Goal: Transaction & Acquisition: Obtain resource

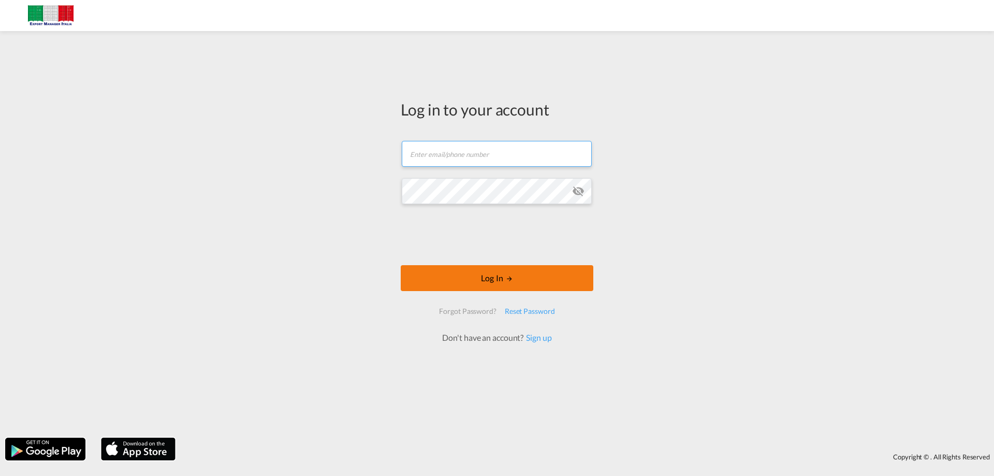
type input "admin@exportmanageritalia.com"
click at [500, 276] on button "Log In" at bounding box center [497, 278] width 193 height 26
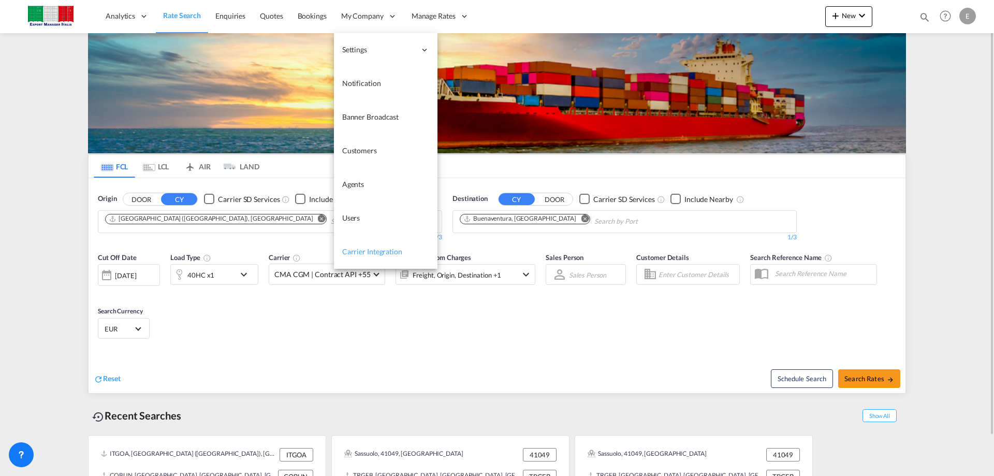
click at [379, 250] on span "Carrier Integration" at bounding box center [372, 251] width 60 height 9
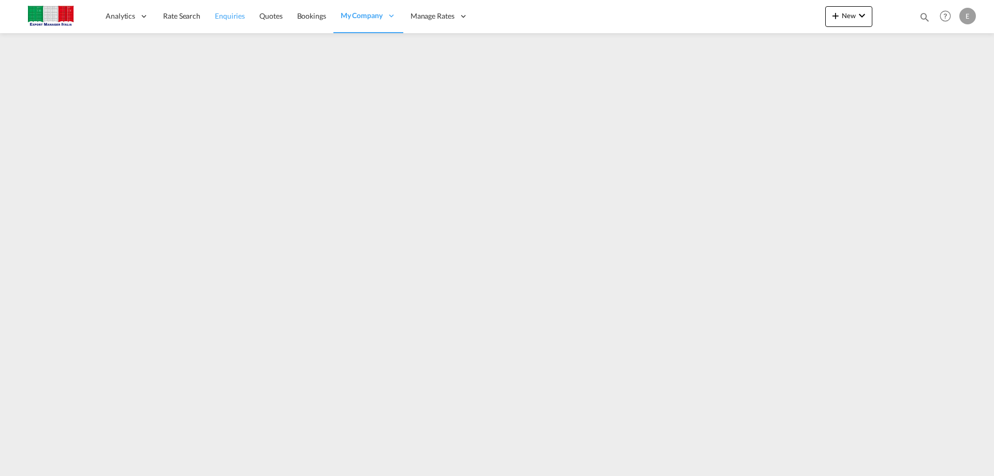
click at [229, 22] on link "Enquiries" at bounding box center [230, 16] width 45 height 34
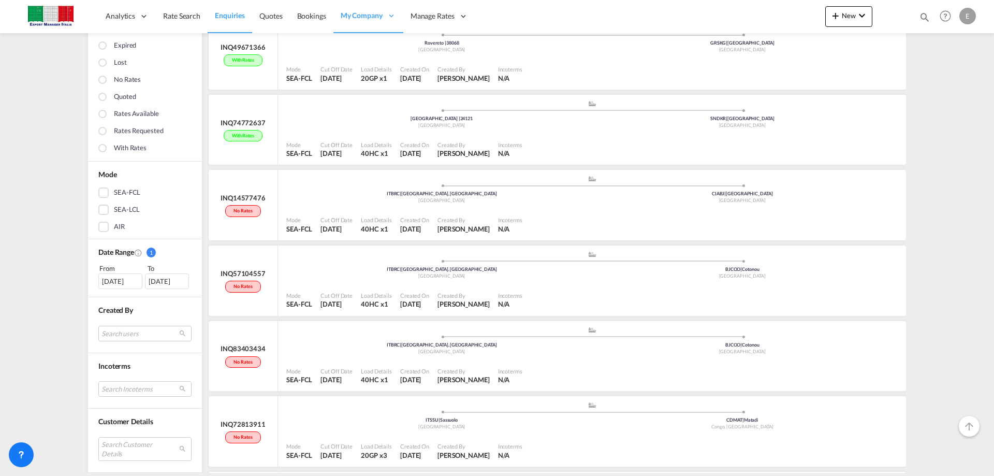
scroll to position [1214, 0]
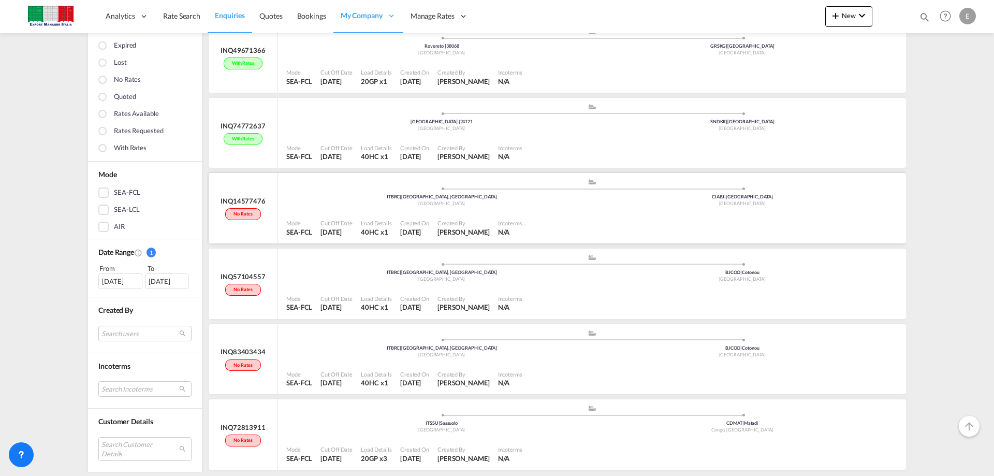
click at [550, 210] on div ".a{fill:#aaa8ad;} .a{fill:#aaa8ad;} ITBRC | Brescia, BS Italy CIABJ | Abidjan I…" at bounding box center [592, 195] width 612 height 34
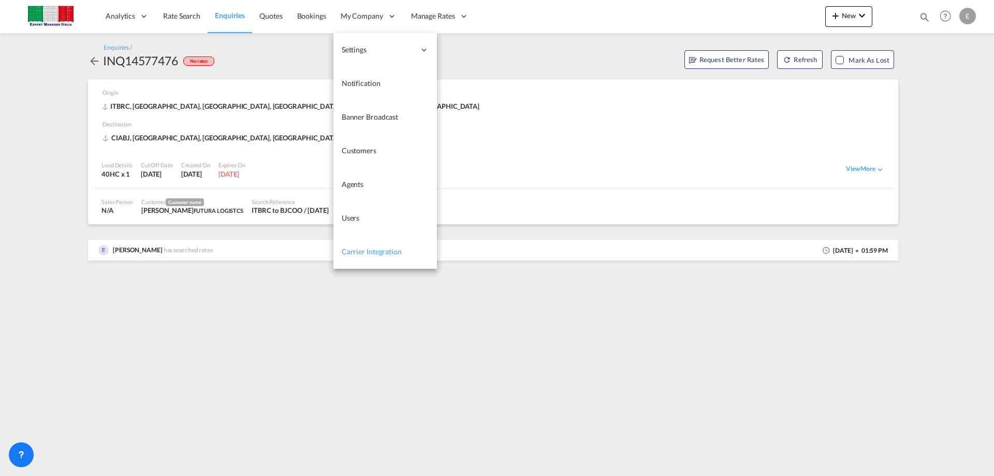
click at [383, 251] on span "Carrier Integration" at bounding box center [372, 251] width 60 height 9
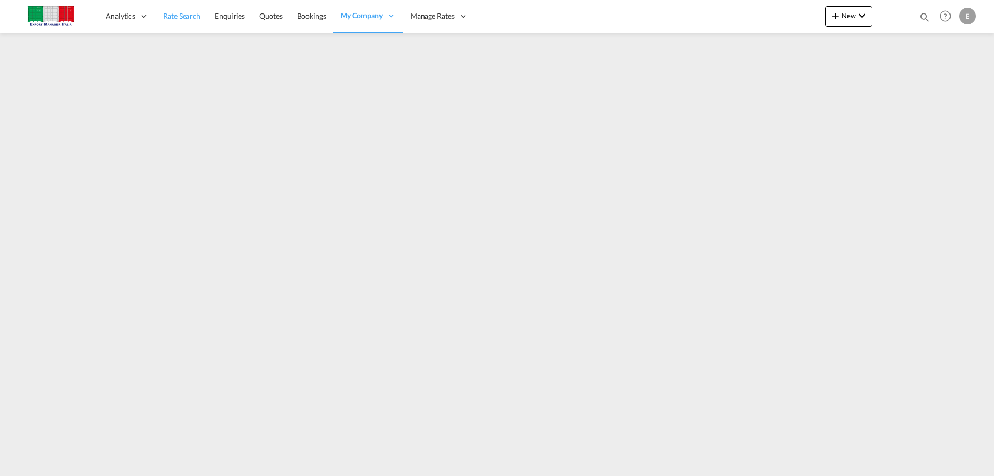
click at [169, 16] on span "Rate Search" at bounding box center [181, 15] width 37 height 9
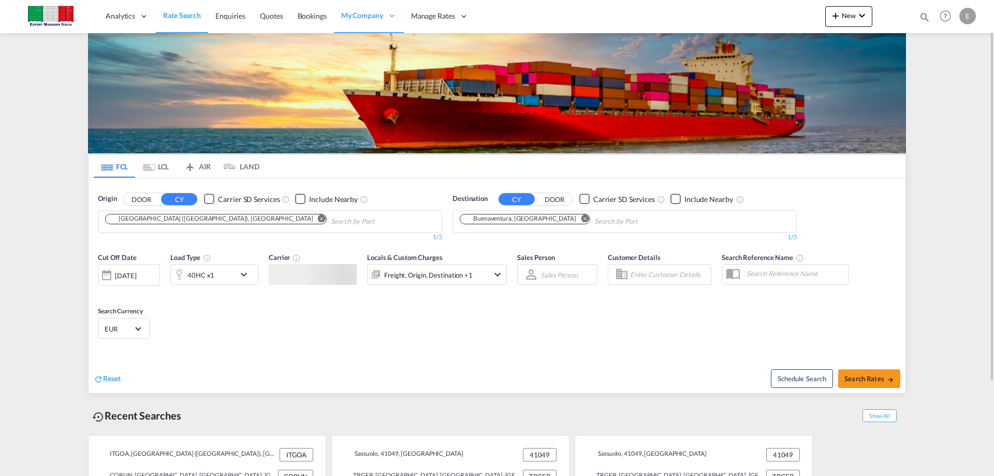
drag, startPoint x: 153, startPoint y: 167, endPoint x: 350, endPoint y: 186, distance: 197.7
click at [153, 167] on md-icon "Use the left and right arrow keys to navigate between tabs" at bounding box center [149, 168] width 12 height 8
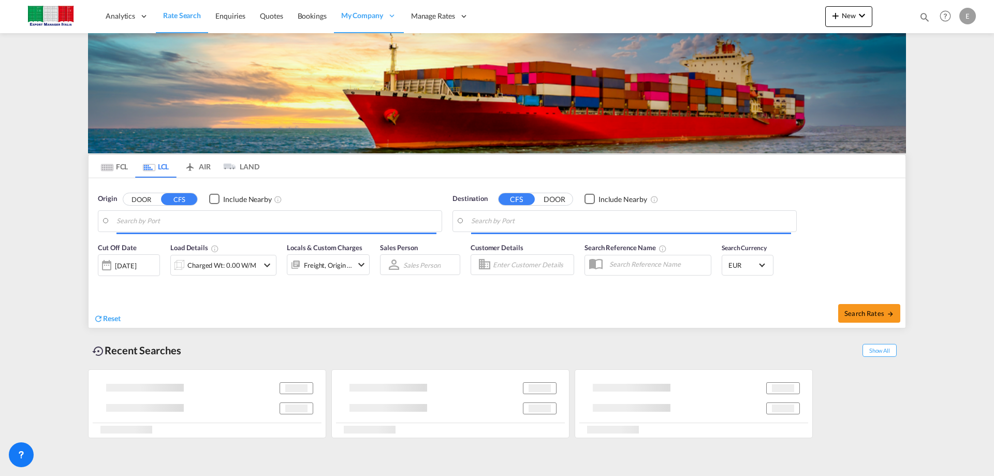
type input "20040"
type input "Beirut Free Zone, LBBFZ"
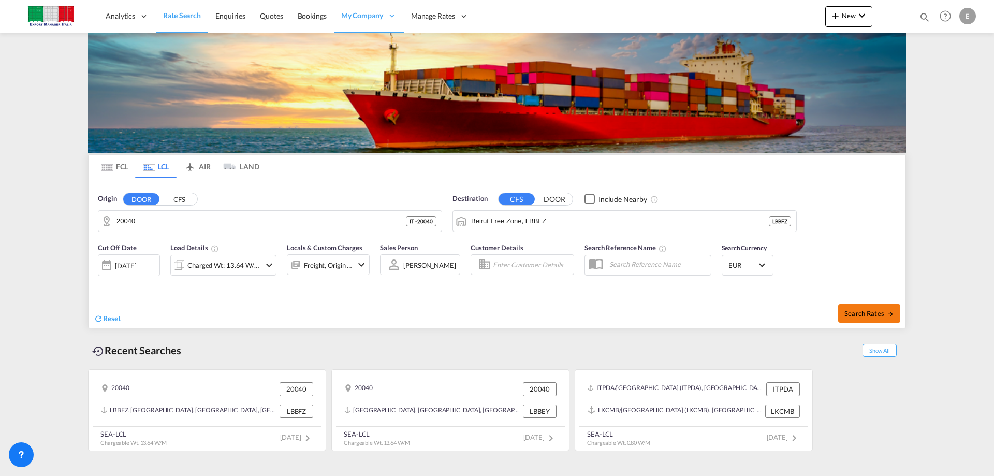
click at [863, 315] on span "Search Rates" at bounding box center [870, 313] width 50 height 8
type input "20040 to LBBFZ / [DATE]"
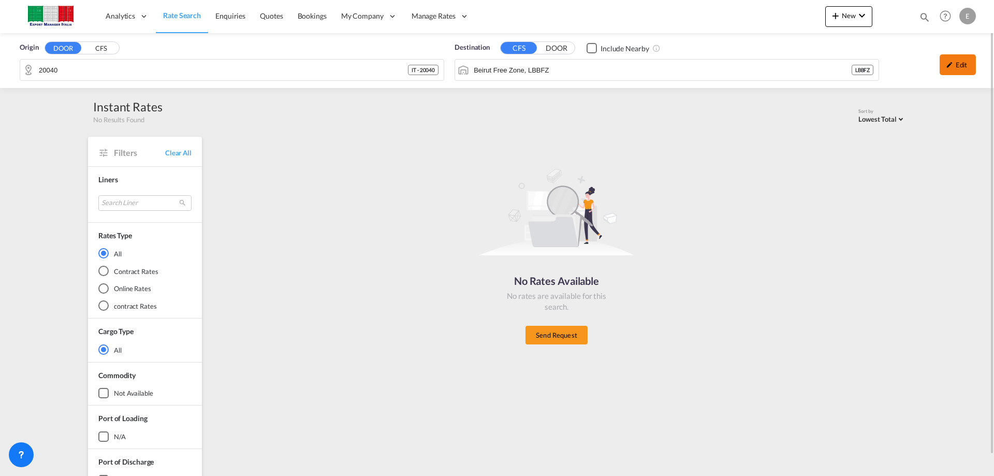
click at [959, 66] on div "Edit" at bounding box center [958, 64] width 36 height 21
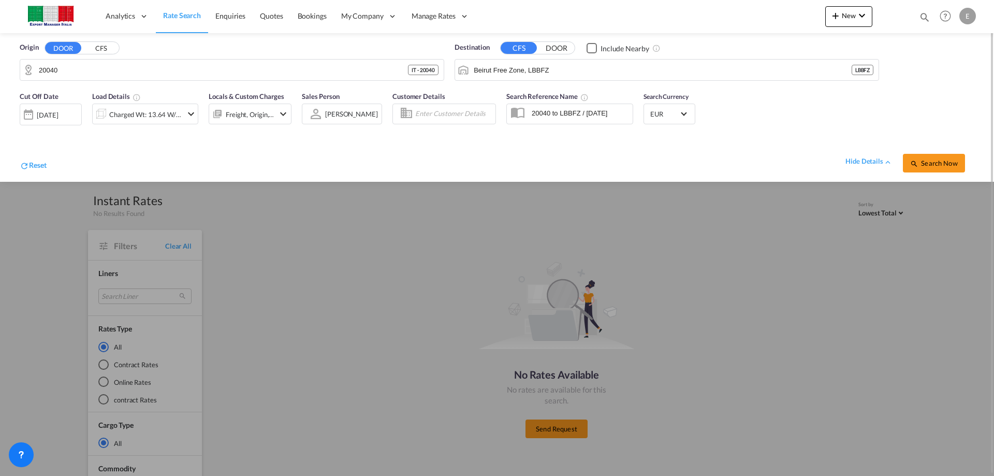
click at [185, 112] on md-icon "icon-chevron-down" at bounding box center [191, 114] width 12 height 12
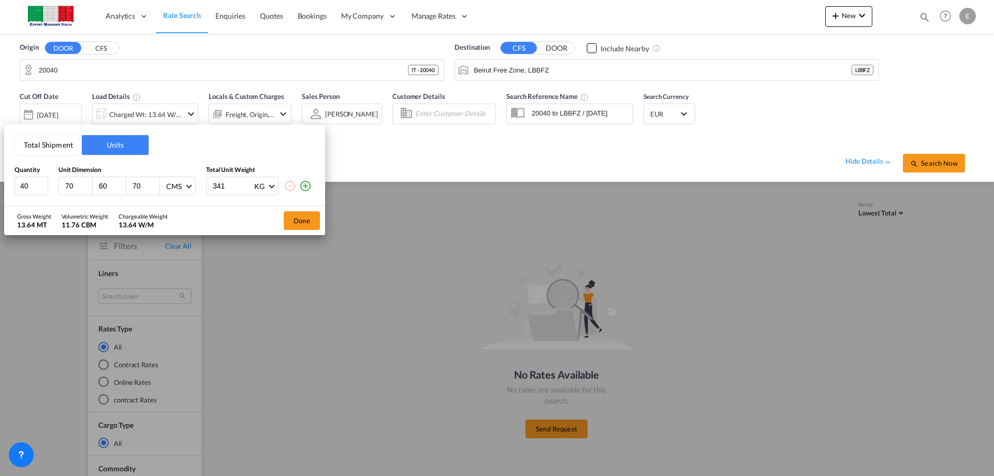
click at [71, 69] on div "Total Shipment Units Quantity Unit Dimension Total Unit Weight 40 70 60 70 CMS …" at bounding box center [497, 238] width 994 height 476
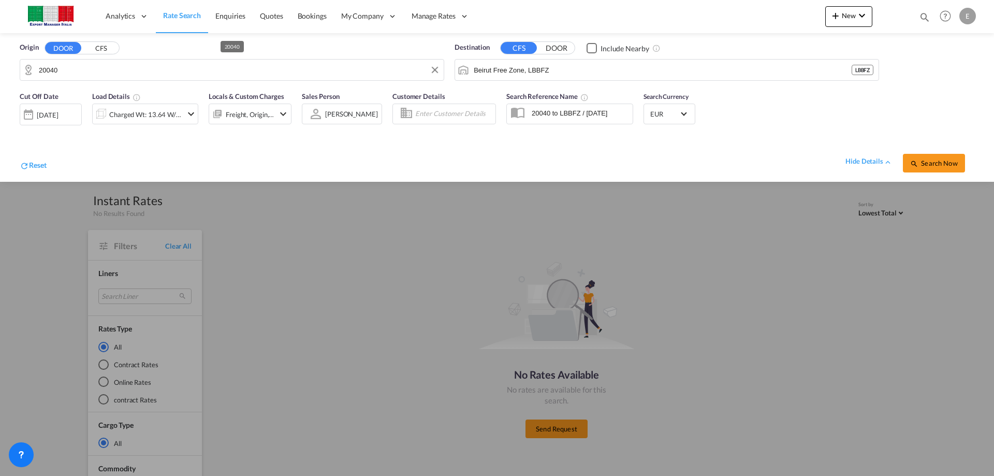
click at [69, 72] on input "20040" at bounding box center [239, 70] width 400 height 16
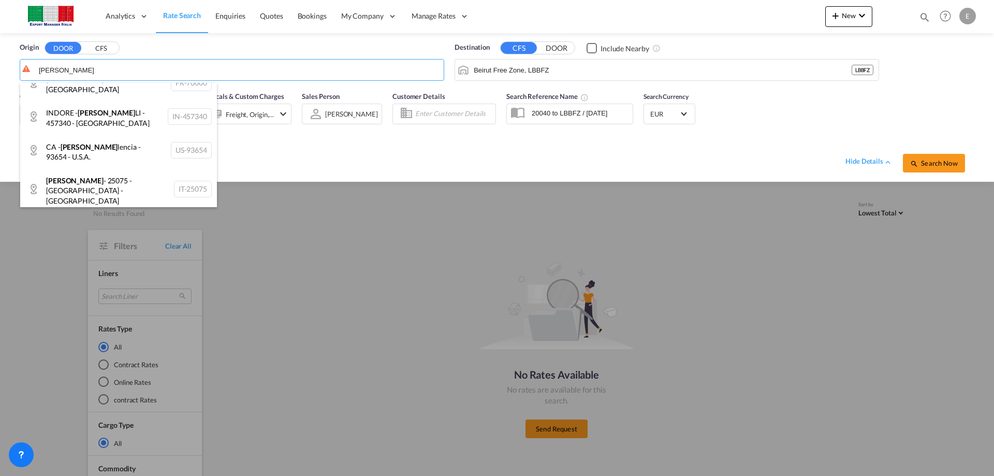
scroll to position [785, 0]
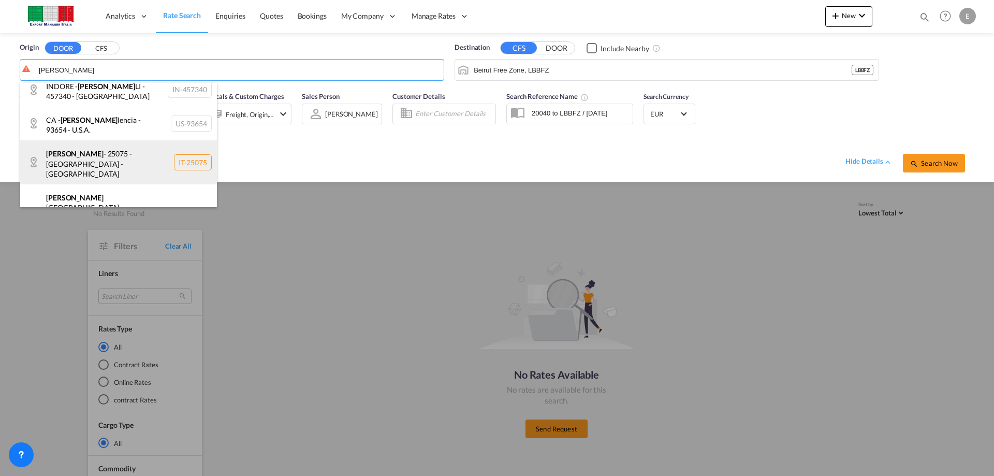
click at [160, 147] on div "[PERSON_NAME] - 25075 - [GEOGRAPHIC_DATA] - [GEOGRAPHIC_DATA] IT-25075" at bounding box center [118, 162] width 197 height 44
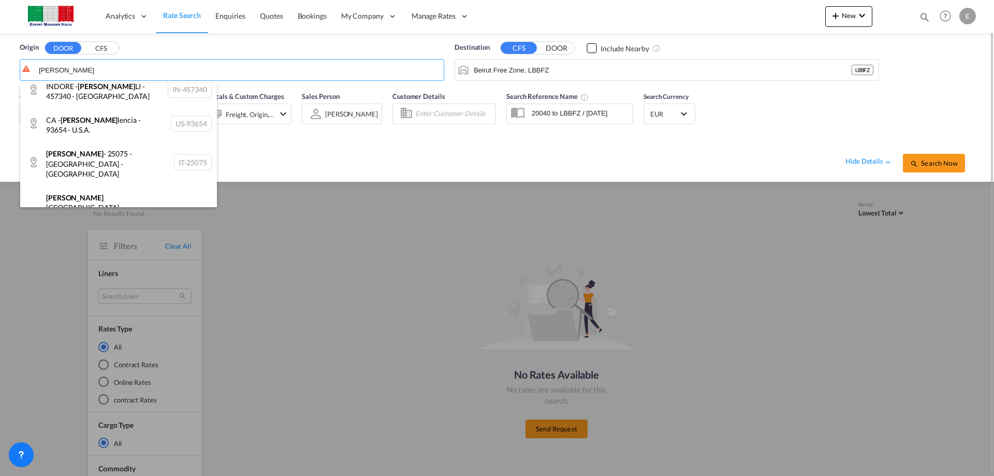
type input "[PERSON_NAME] - 25075 - [GEOGRAPHIC_DATA] - [GEOGRAPHIC_DATA]"
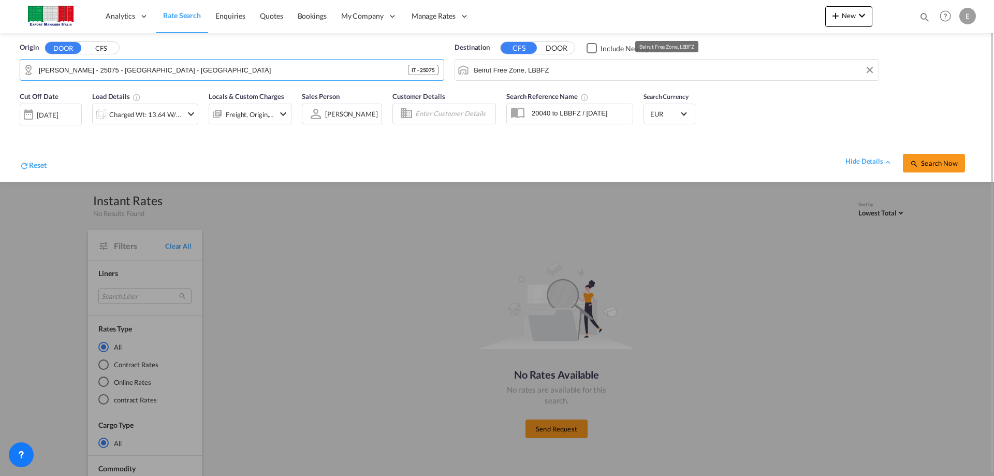
click at [568, 73] on input "Beirut Free Zone, LBBFZ" at bounding box center [674, 70] width 400 height 16
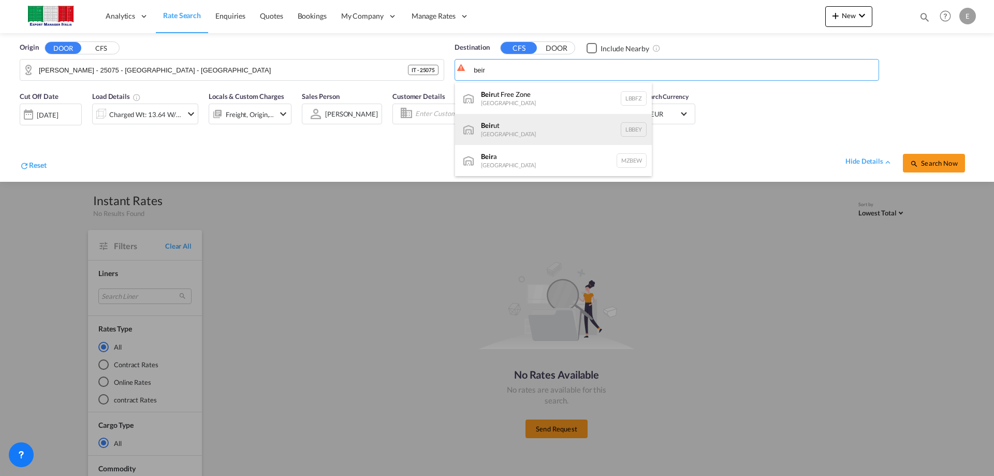
click at [527, 125] on div "Beir ut [GEOGRAPHIC_DATA] LBBEY" at bounding box center [553, 129] width 197 height 31
type input "[GEOGRAPHIC_DATA], LBBEY"
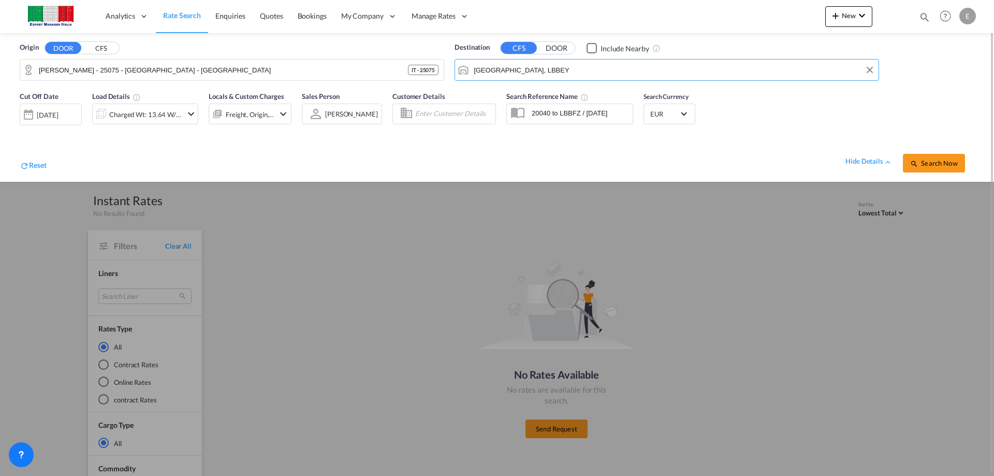
click at [58, 113] on div "[DATE]" at bounding box center [47, 114] width 21 height 9
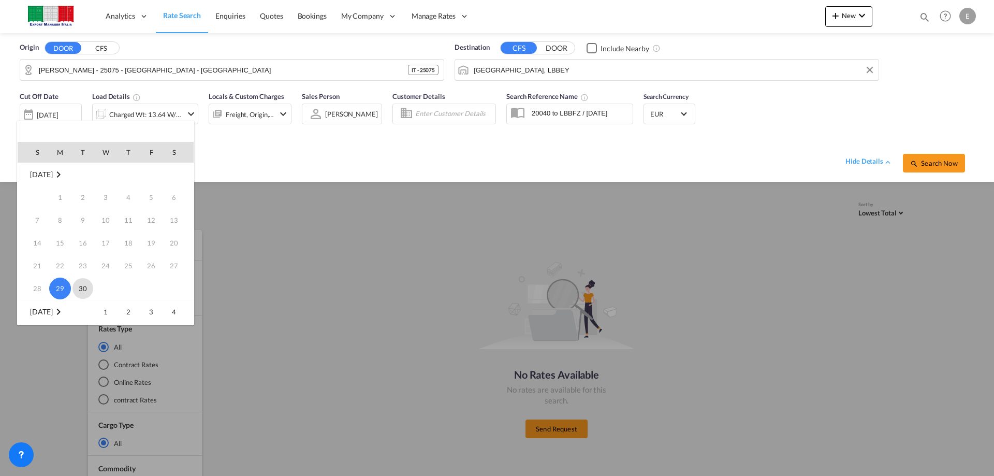
click at [84, 284] on span "30" at bounding box center [83, 288] width 21 height 21
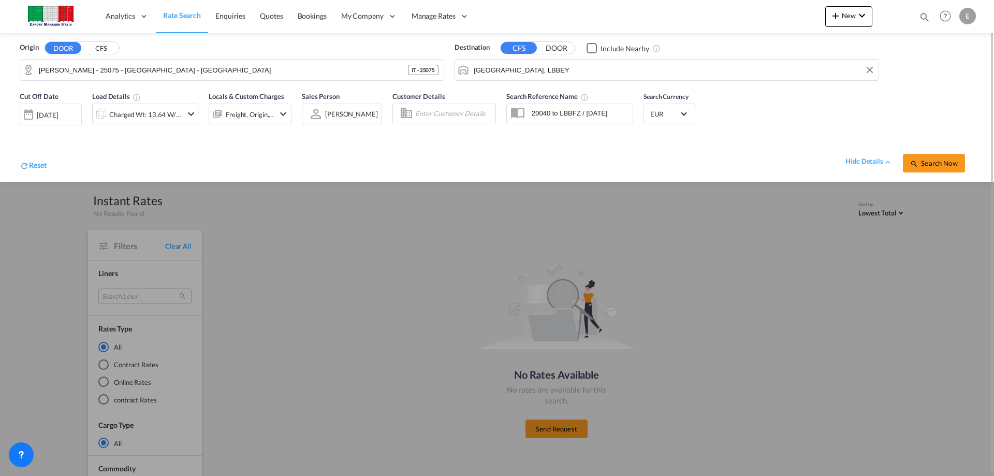
click at [188, 112] on md-icon "icon-chevron-down" at bounding box center [191, 114] width 12 height 12
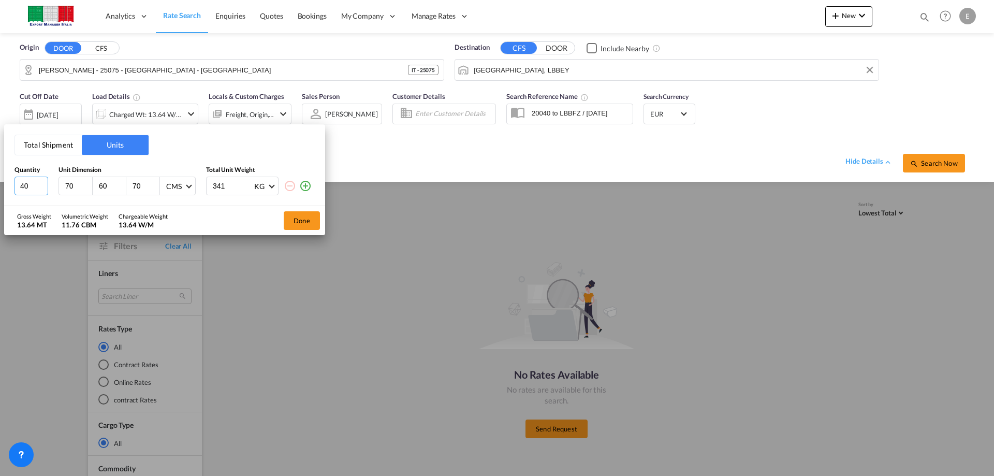
drag, startPoint x: 32, startPoint y: 185, endPoint x: 0, endPoint y: 183, distance: 31.7
click at [0, 183] on div "Total Shipment Units Quantity Unit Dimension Total Unit Weight 40 70 60 70 CMS …" at bounding box center [497, 238] width 994 height 476
type input "3"
type input "1"
drag, startPoint x: 77, startPoint y: 185, endPoint x: 41, endPoint y: 181, distance: 36.0
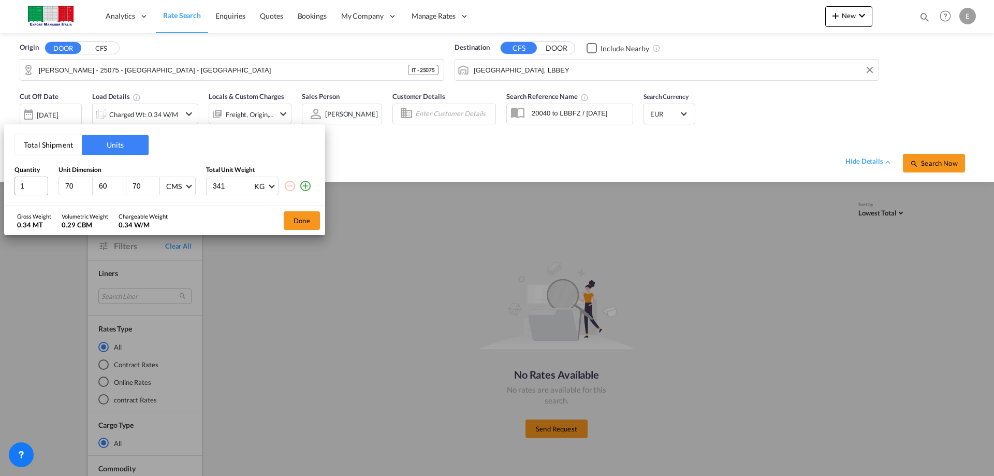
click at [48, 184] on div "1 70 60 70 CMS CMS Inches 341 KG KG LB" at bounding box center [165, 186] width 300 height 19
type input "125"
type input "85"
type input "175"
click at [192, 183] on md-select-value "CMS" at bounding box center [179, 186] width 28 height 18
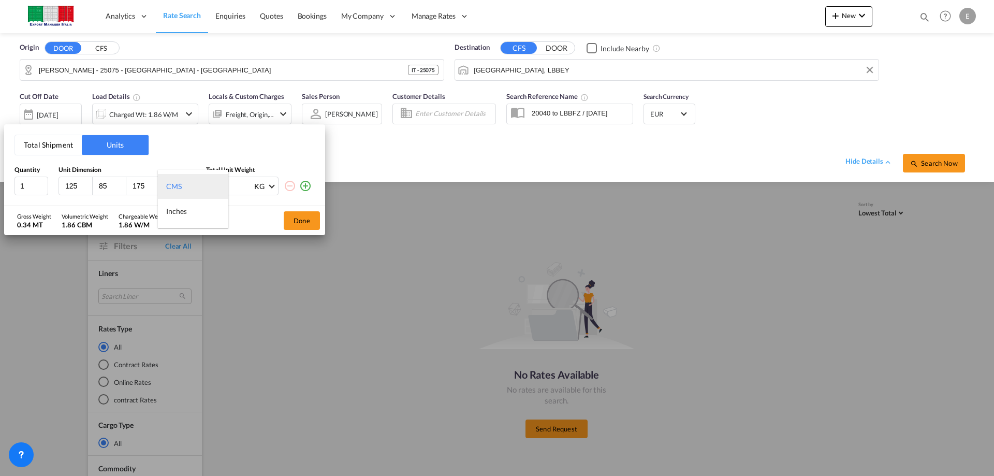
click at [190, 185] on md-option "CMS" at bounding box center [193, 186] width 70 height 25
drag, startPoint x: 233, startPoint y: 184, endPoint x: 163, endPoint y: 179, distance: 69.6
click at [167, 179] on div "1 125 85 175 CMS 341 KG KG LB" at bounding box center [165, 186] width 300 height 19
type input "400"
click at [305, 184] on md-icon "icon-plus-circle-outline" at bounding box center [305, 186] width 12 height 12
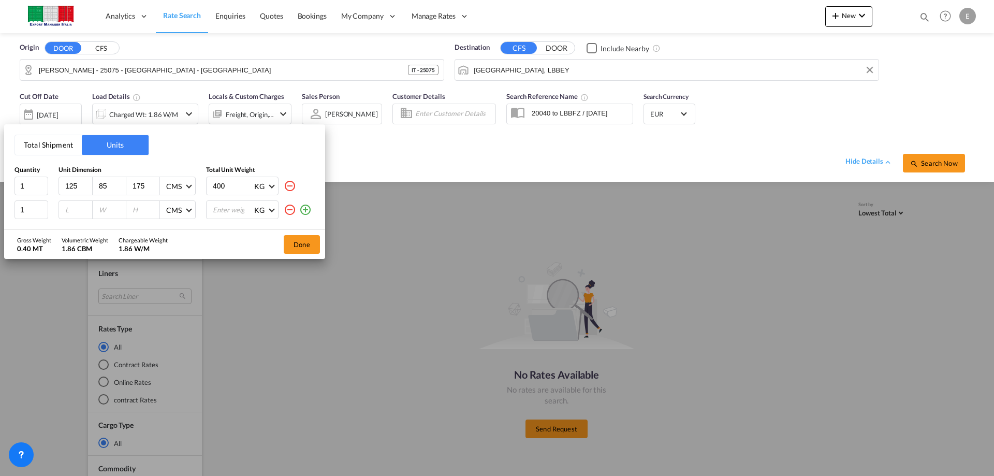
click at [67, 207] on input "number" at bounding box center [78, 209] width 28 height 9
type input "125"
type input "85"
type input "135"
click at [226, 210] on input "number" at bounding box center [232, 210] width 41 height 18
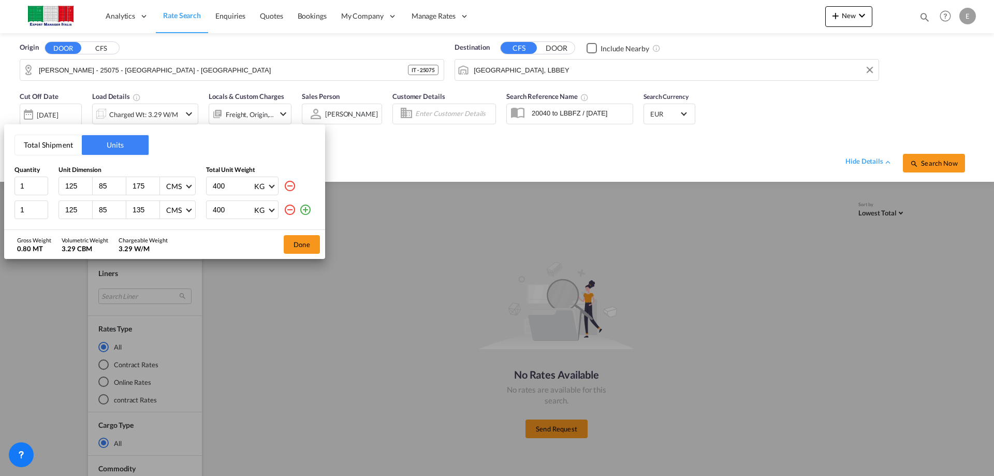
type input "400"
click at [307, 209] on md-icon "icon-plus-circle-outline" at bounding box center [305, 210] width 12 height 12
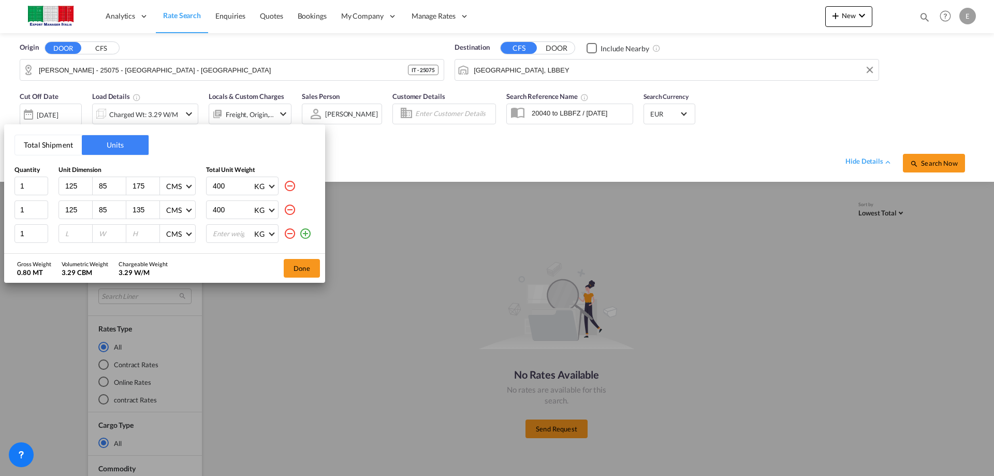
click at [70, 233] on input "number" at bounding box center [78, 233] width 28 height 9
type input "140"
type input "95"
type input "160"
click at [303, 270] on button "Done" at bounding box center [302, 268] width 36 height 19
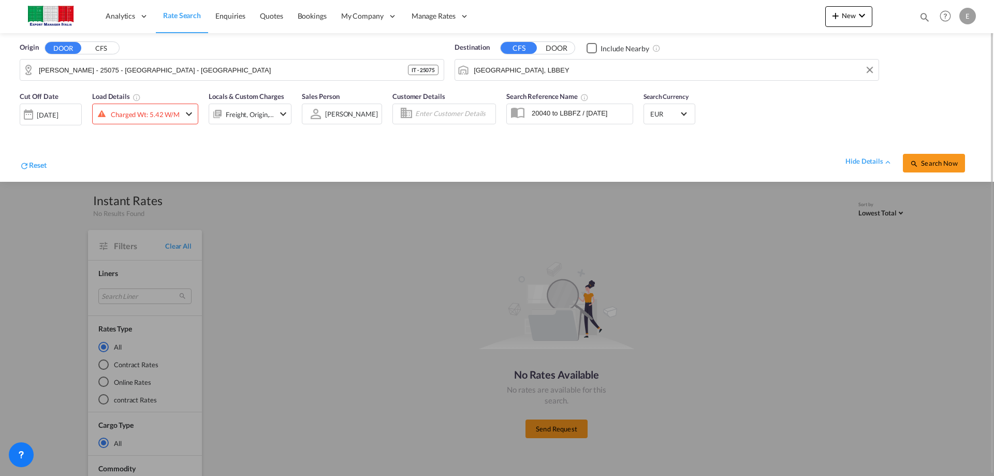
click at [196, 115] on div "Charged Wt: 5.42 W/M" at bounding box center [145, 114] width 106 height 21
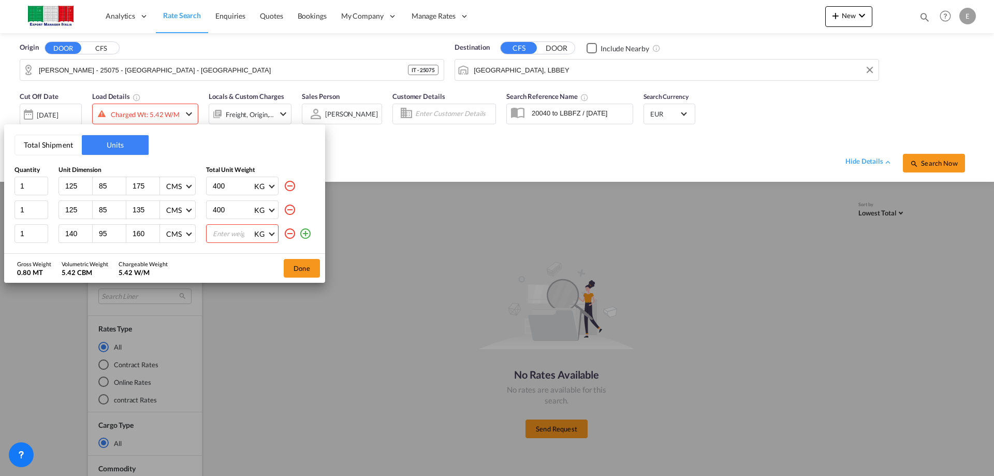
click at [223, 231] on input "number" at bounding box center [232, 234] width 41 height 18
type input "400"
click at [300, 269] on button "Done" at bounding box center [302, 268] width 36 height 19
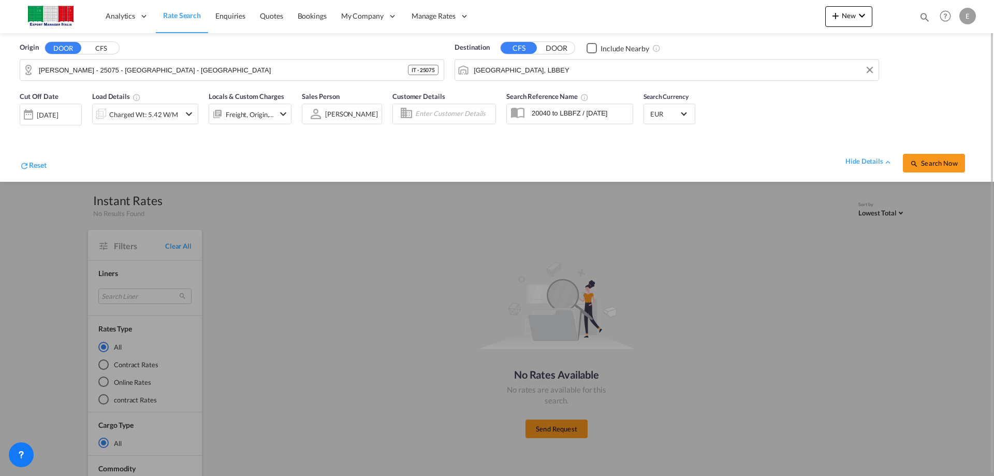
click at [288, 115] on md-icon "icon-chevron-down" at bounding box center [283, 114] width 12 height 12
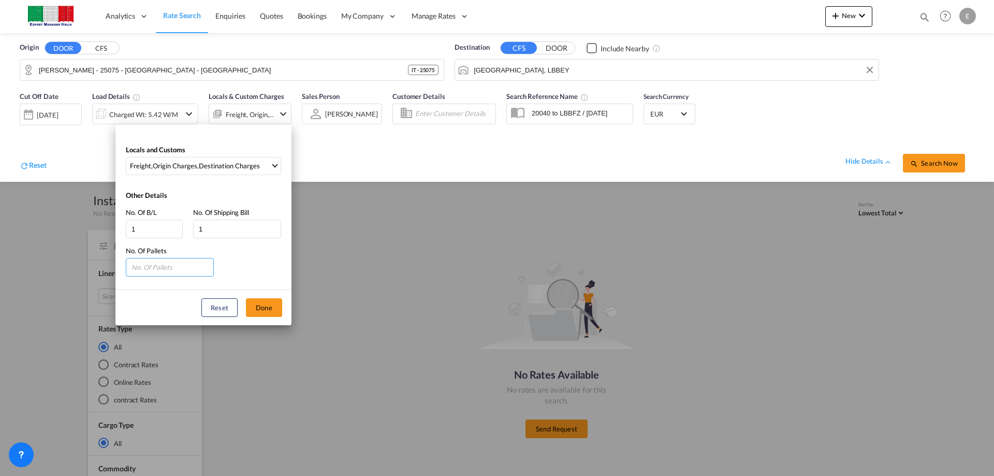
click at [155, 269] on input "number" at bounding box center [170, 267] width 88 height 19
type input "3"
click at [269, 308] on button "Done" at bounding box center [264, 307] width 36 height 19
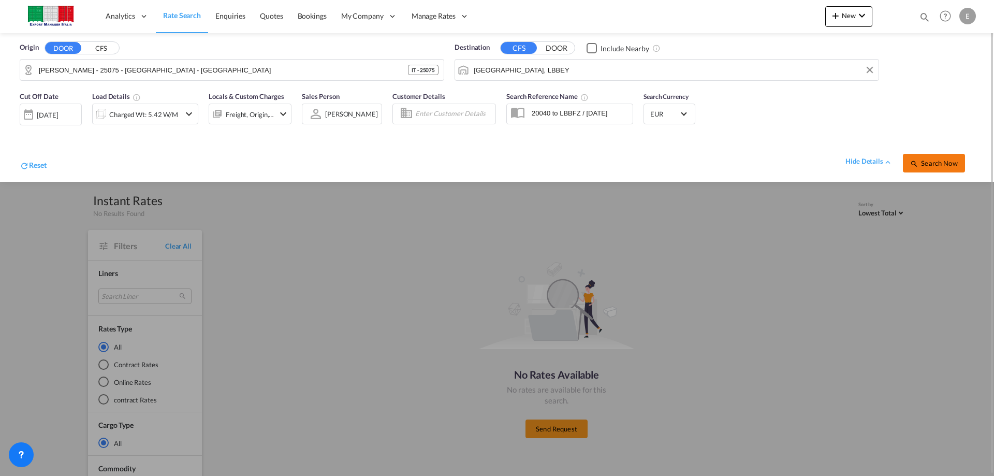
click at [927, 163] on span "Search Now" at bounding box center [933, 163] width 47 height 8
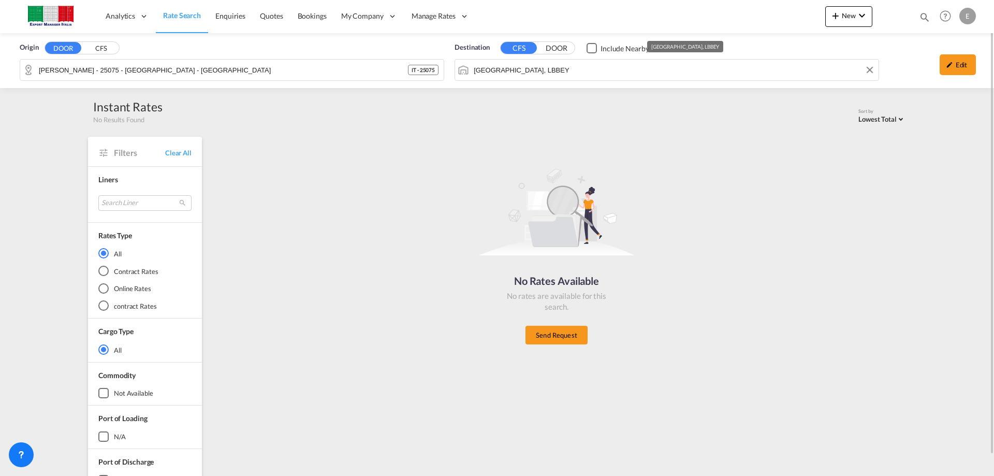
click at [547, 70] on input "[GEOGRAPHIC_DATA], LBBEY" at bounding box center [674, 70] width 400 height 16
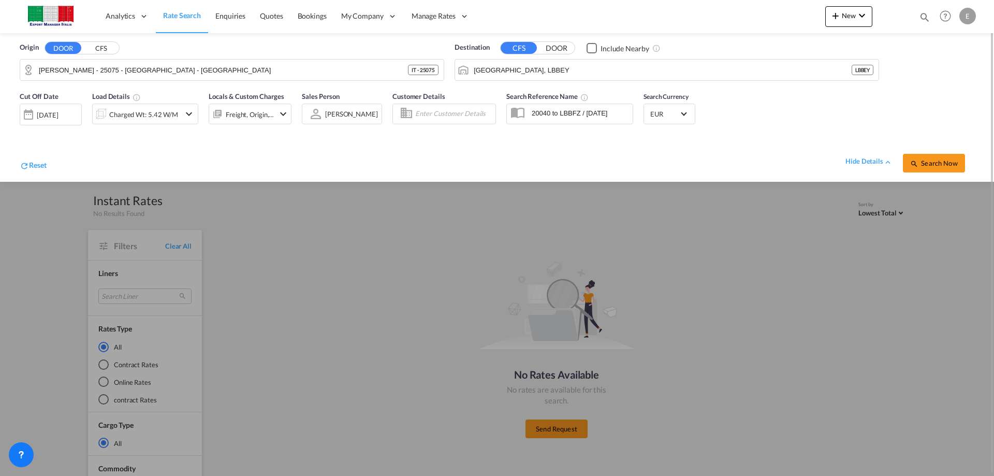
click at [189, 115] on md-icon "icon-chevron-down" at bounding box center [189, 114] width 12 height 12
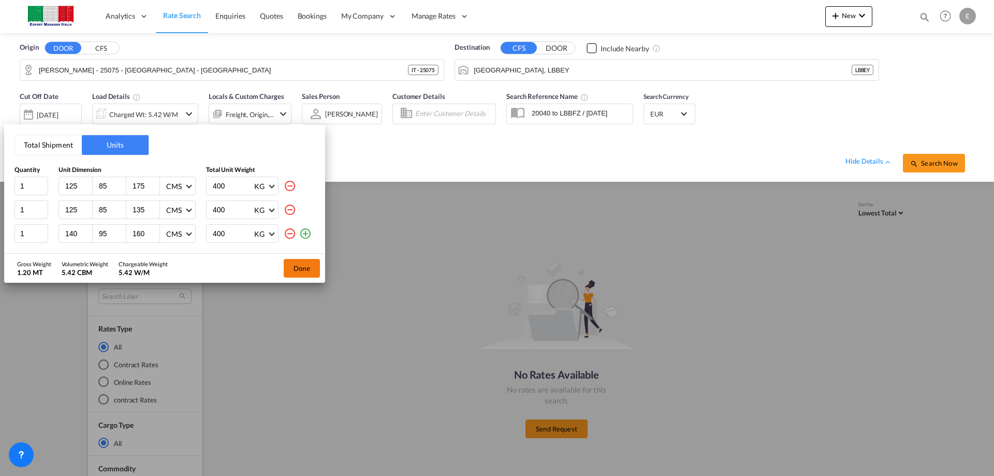
click at [289, 264] on button "Done" at bounding box center [302, 268] width 36 height 19
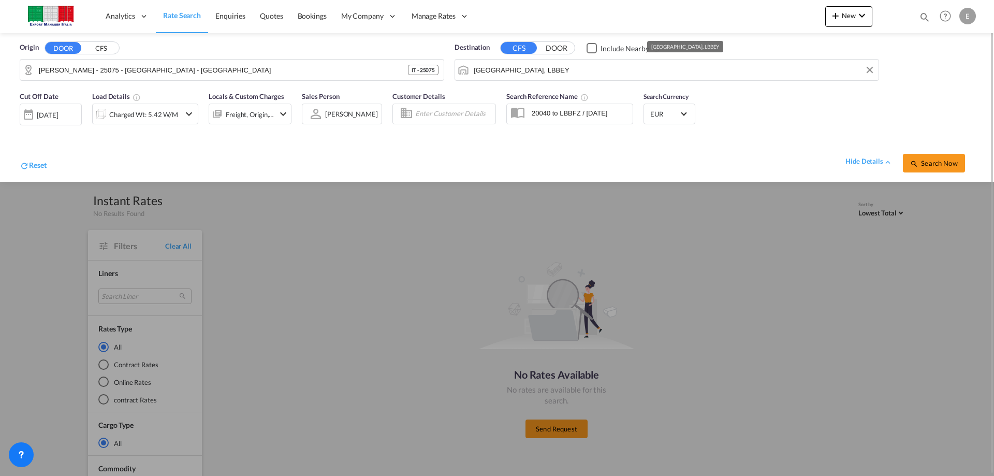
click at [539, 70] on input "[GEOGRAPHIC_DATA], LBBEY" at bounding box center [674, 70] width 400 height 16
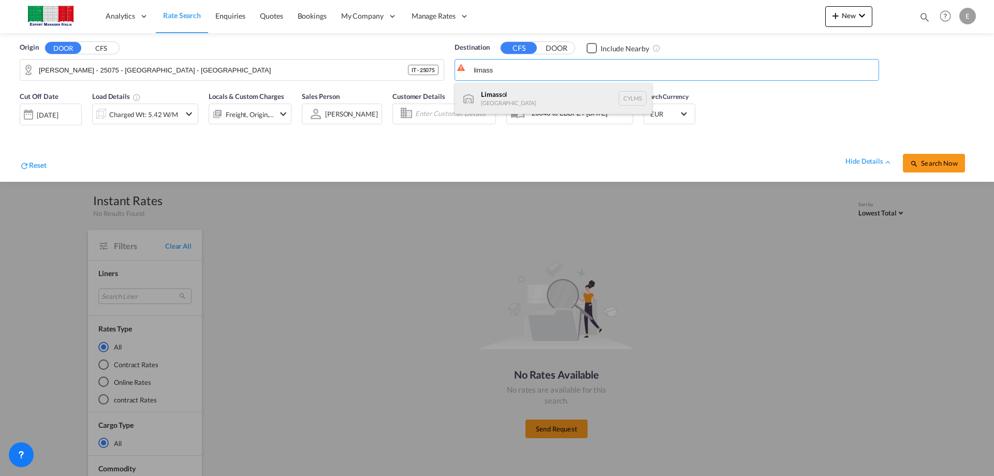
click at [502, 99] on div "Limass ol [GEOGRAPHIC_DATA] CYLMS" at bounding box center [553, 98] width 197 height 31
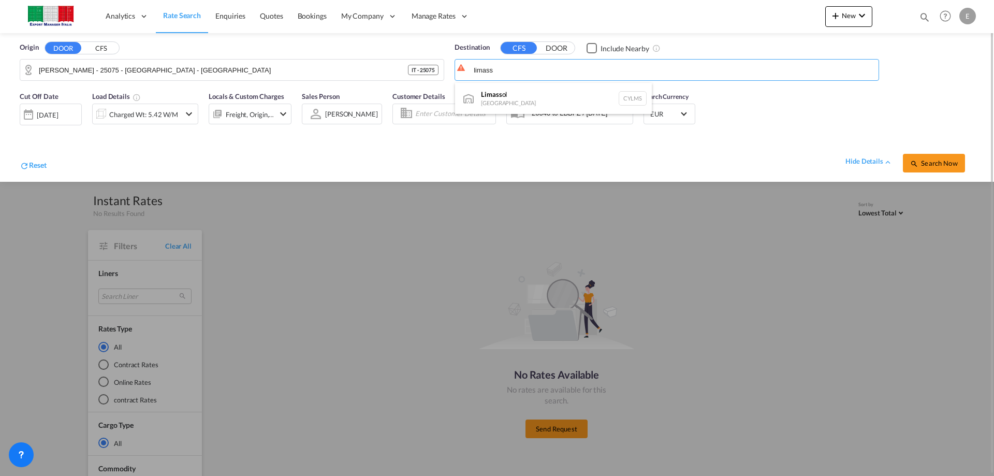
type input "Limassol, CYLMS"
drag, startPoint x: 530, startPoint y: 112, endPoint x: 820, endPoint y: 119, distance: 290.1
click at [813, 119] on div "Cut Off Date [DATE] [DATE] Load Details Charged Wt: 5.42 W/M Locals & Custom Ch…" at bounding box center [497, 134] width 974 height 96
click at [937, 169] on button "Search Now" at bounding box center [934, 163] width 62 height 19
type input "[PERSON_NAME] - 25075 - [GEOGRAPHIC_DATA] - [GEOGRAPHIC_DATA] to CYLMS / [DATE]"
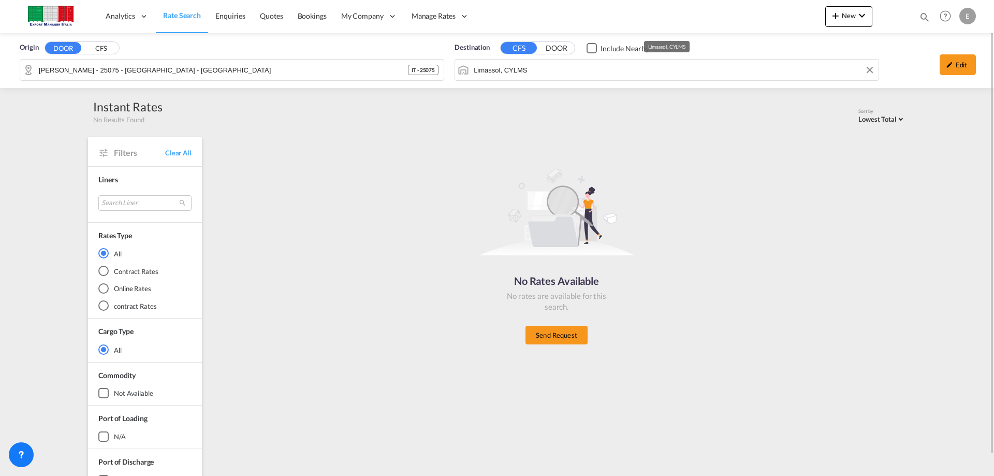
click at [545, 68] on input "Limassol, CYLMS" at bounding box center [674, 70] width 400 height 16
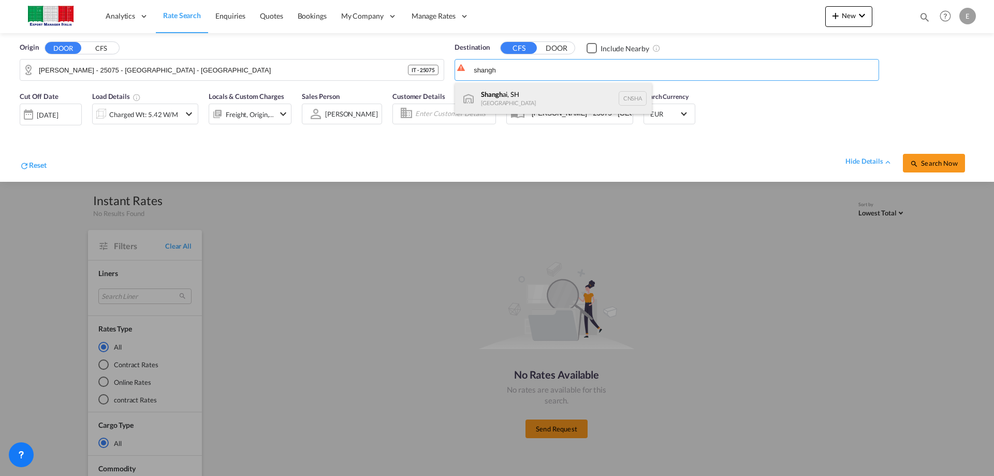
click at [506, 93] on div "Shangh ai, SH [GEOGRAPHIC_DATA] [GEOGRAPHIC_DATA]" at bounding box center [553, 98] width 197 height 31
type input "[GEOGRAPHIC_DATA], SH, CNSHA"
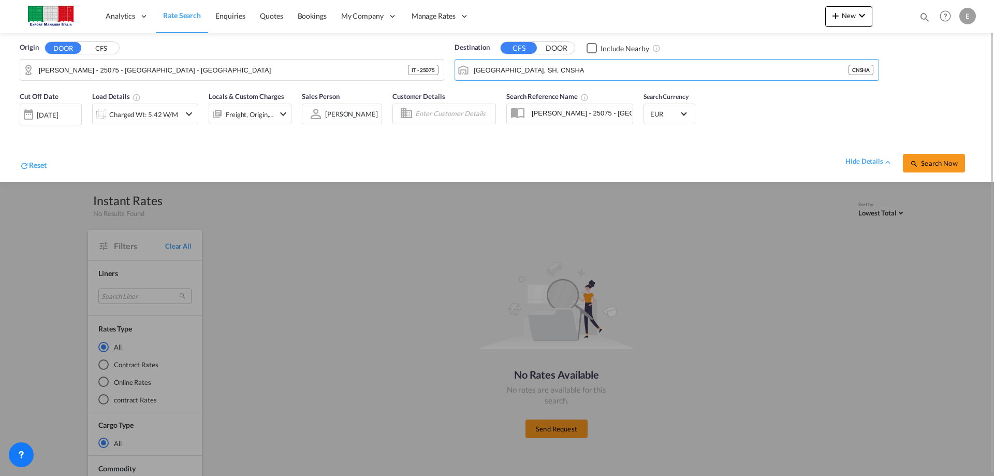
drag, startPoint x: 530, startPoint y: 112, endPoint x: 873, endPoint y: 111, distance: 342.8
click at [873, 111] on div "Cut Off Date [DATE] [DATE] Load Details Charged Wt: 5.42 W/M Locals & Custom Ch…" at bounding box center [497, 134] width 974 height 96
click at [557, 46] on button "DOOR" at bounding box center [557, 48] width 36 height 12
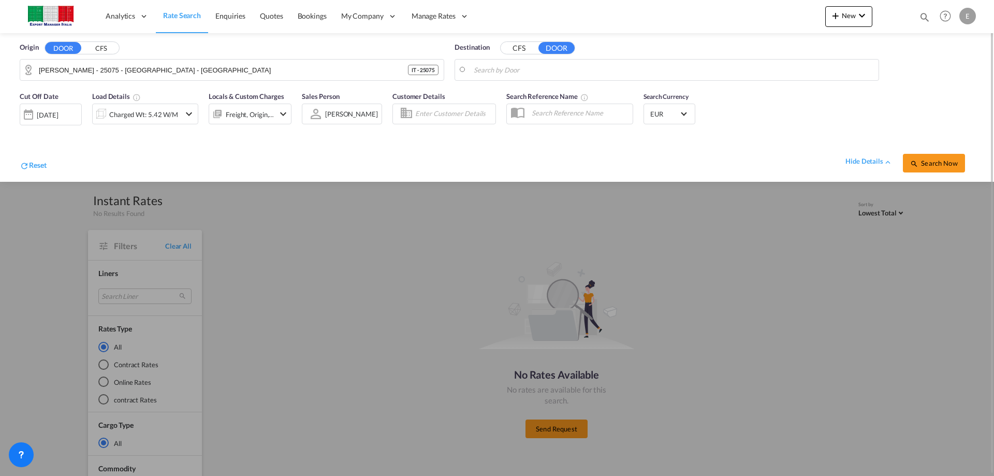
click at [505, 69] on input "Search by Door" at bounding box center [674, 70] width 400 height 16
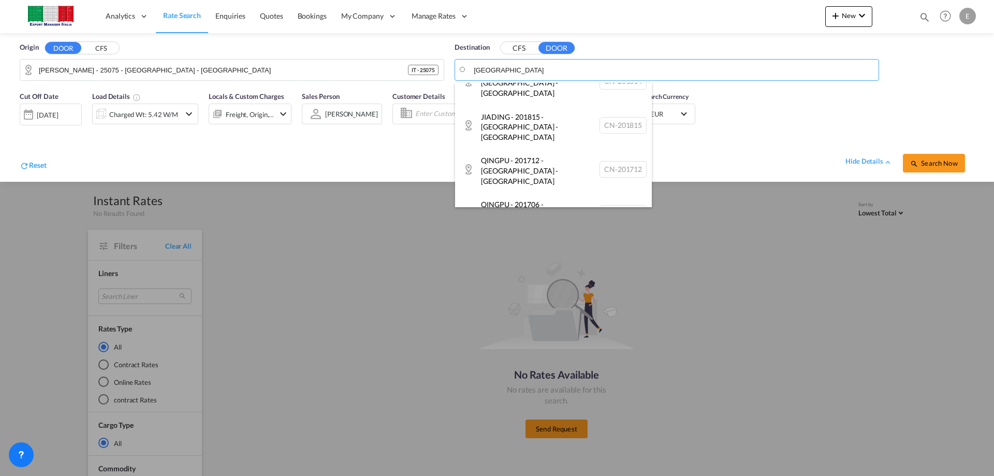
scroll to position [222, 0]
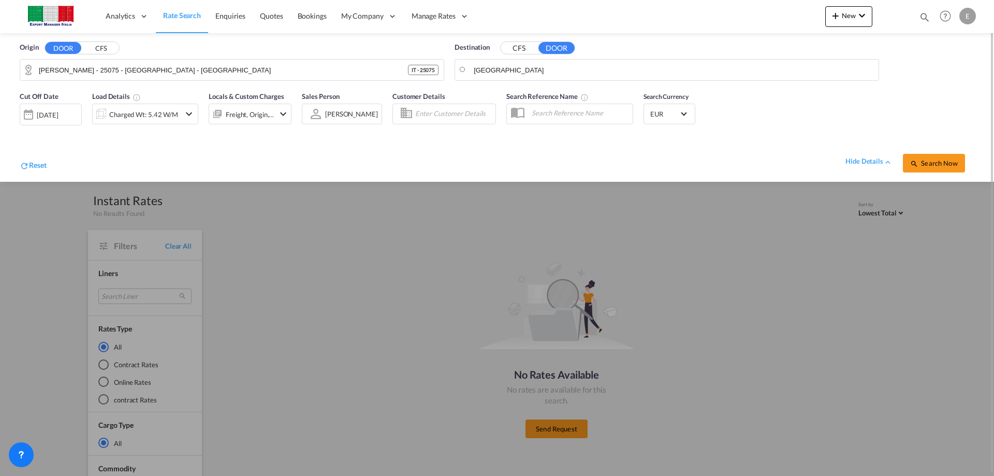
click at [518, 47] on button "CFS" at bounding box center [519, 48] width 36 height 12
click at [511, 75] on body "Analytics Reports Dashboard Rate Search Enquiries Quotes Bookings" at bounding box center [497, 238] width 994 height 476
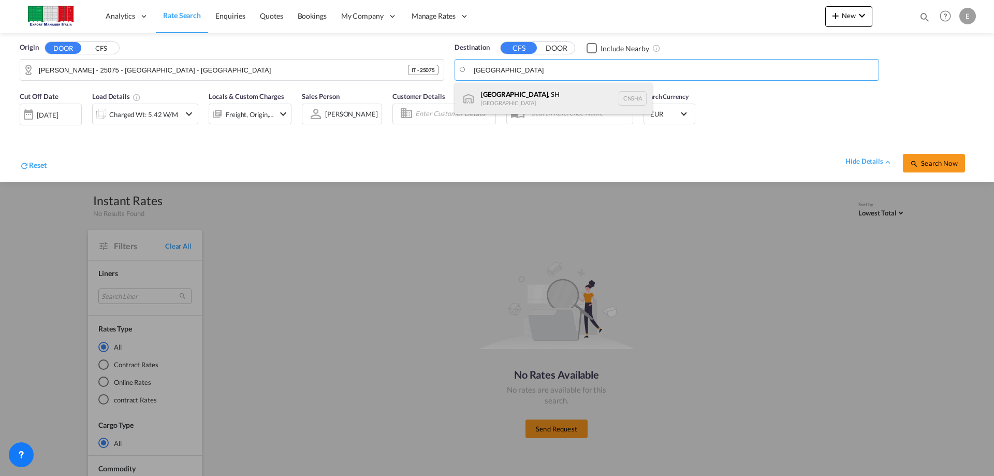
click at [508, 98] on div "[GEOGRAPHIC_DATA] , SH [GEOGRAPHIC_DATA] [GEOGRAPHIC_DATA]" at bounding box center [553, 98] width 197 height 31
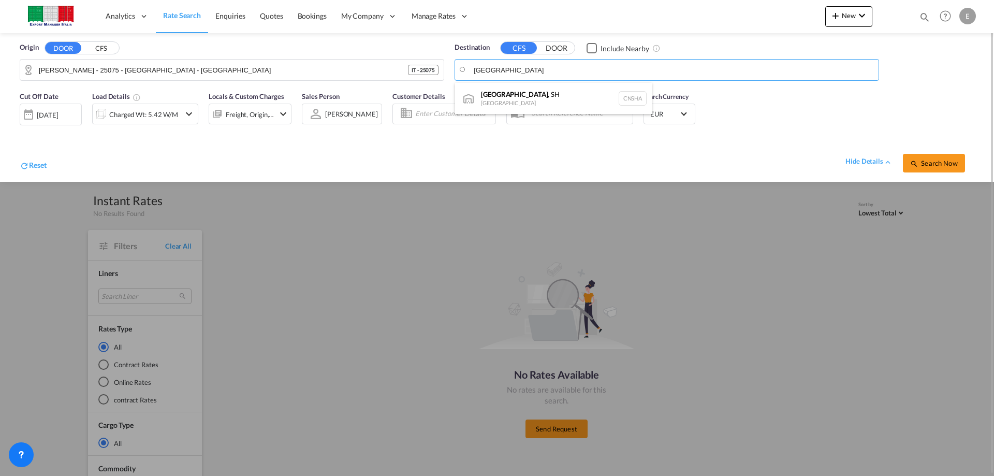
type input "[GEOGRAPHIC_DATA], SH, CNSHA"
click at [938, 157] on button "Search Now" at bounding box center [934, 163] width 62 height 19
type input "[PERSON_NAME] - 25075 - [GEOGRAPHIC_DATA] - [GEOGRAPHIC_DATA] to [GEOGRAPHIC_DA…"
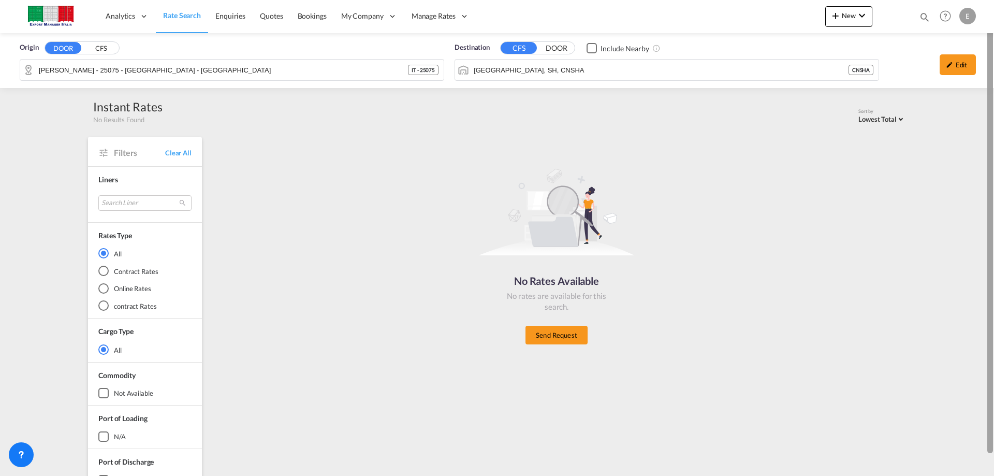
drag, startPoint x: 988, startPoint y: 88, endPoint x: 985, endPoint y: -16, distance: 103.6
click at [985, 0] on html "Analytics Reports Dashboard Rate Search Enquiries Quotes" at bounding box center [497, 238] width 994 height 476
click at [103, 46] on button "CFS" at bounding box center [101, 48] width 36 height 12
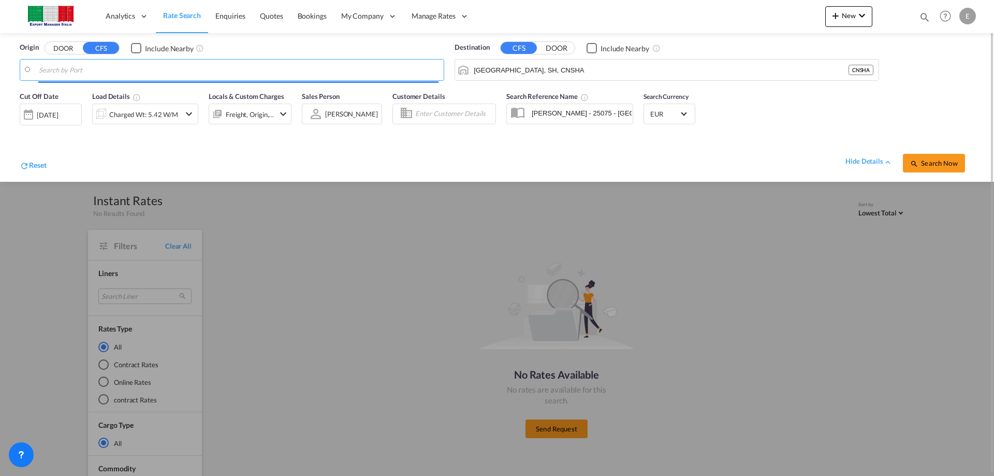
click at [84, 68] on input "Search by Port" at bounding box center [239, 70] width 400 height 16
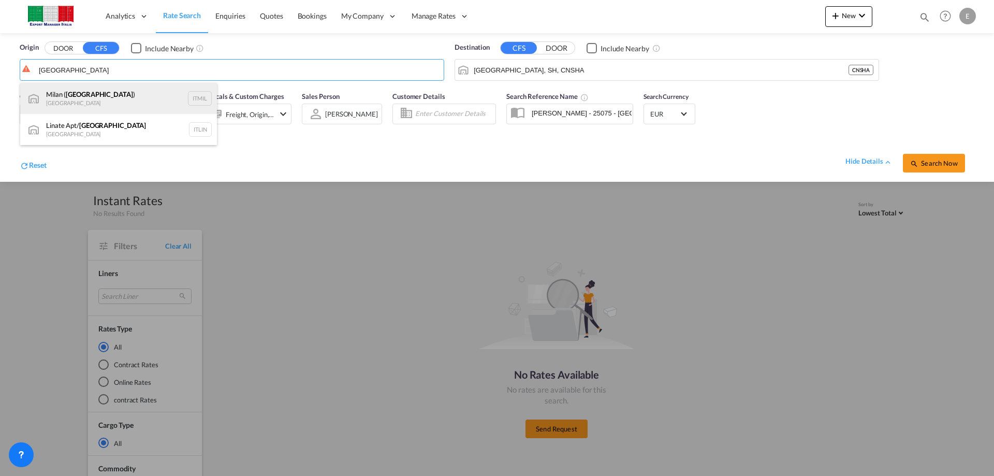
click at [74, 99] on div "[GEOGRAPHIC_DATA] ( [GEOGRAPHIC_DATA] ) [GEOGRAPHIC_DATA] ITMIL" at bounding box center [118, 98] width 197 height 31
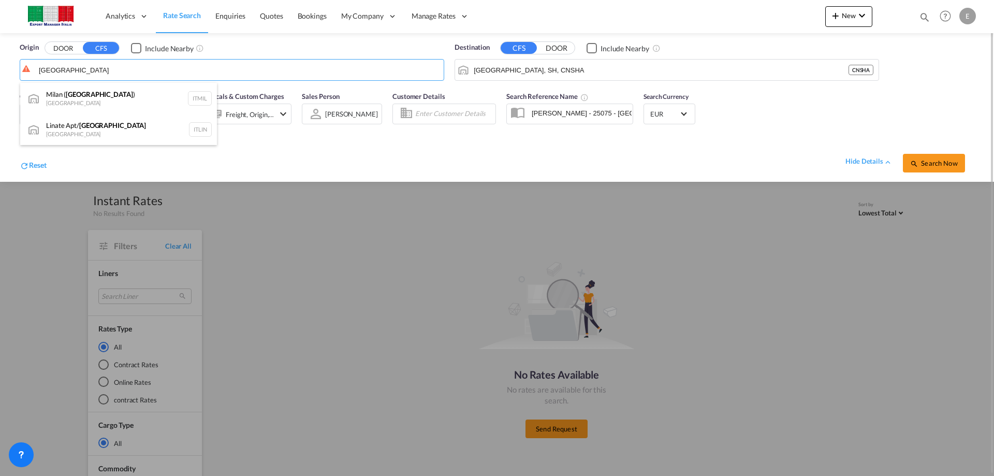
type input "Milan ([GEOGRAPHIC_DATA]), ITMIL"
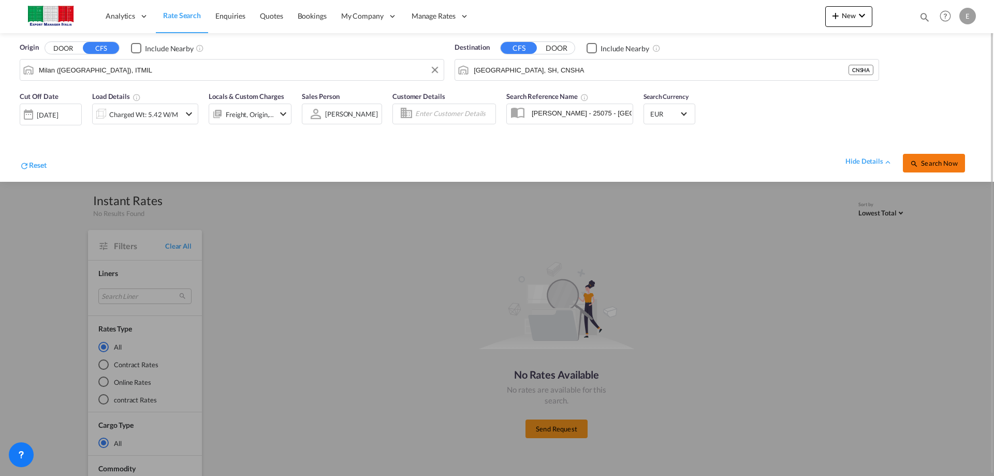
click at [929, 164] on span "Search Now" at bounding box center [933, 163] width 47 height 8
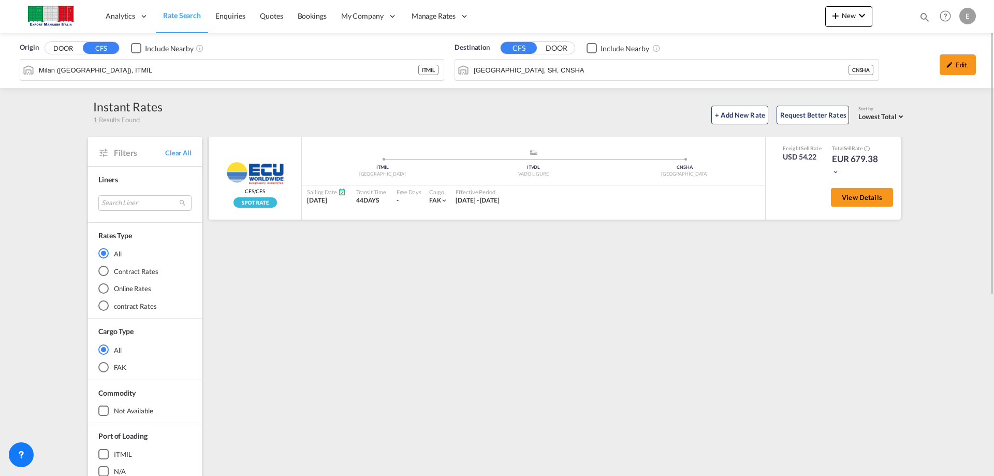
click at [837, 173] on md-icon "icon-chevron-down" at bounding box center [835, 171] width 7 height 7
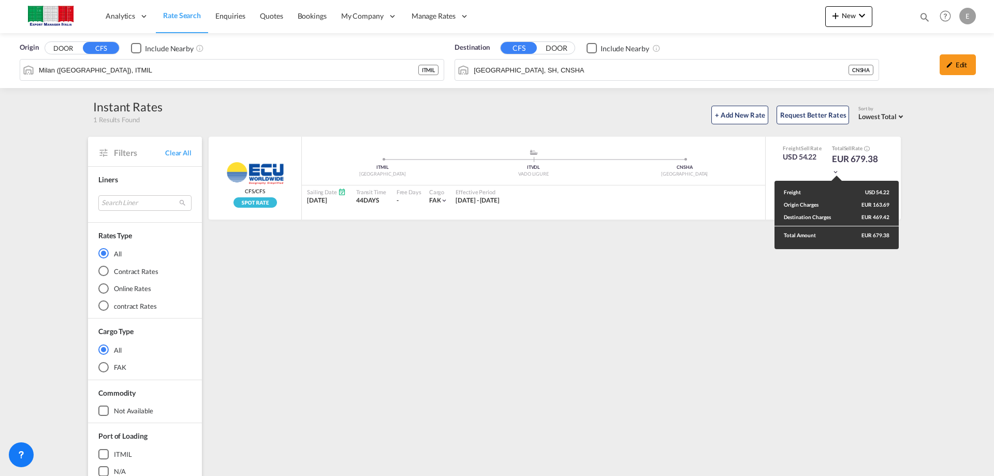
click at [558, 70] on div "Freight USD 54.22 Origin Charges EUR 163.69 Destination Charges EUR 469.42 Tota…" at bounding box center [497, 238] width 994 height 476
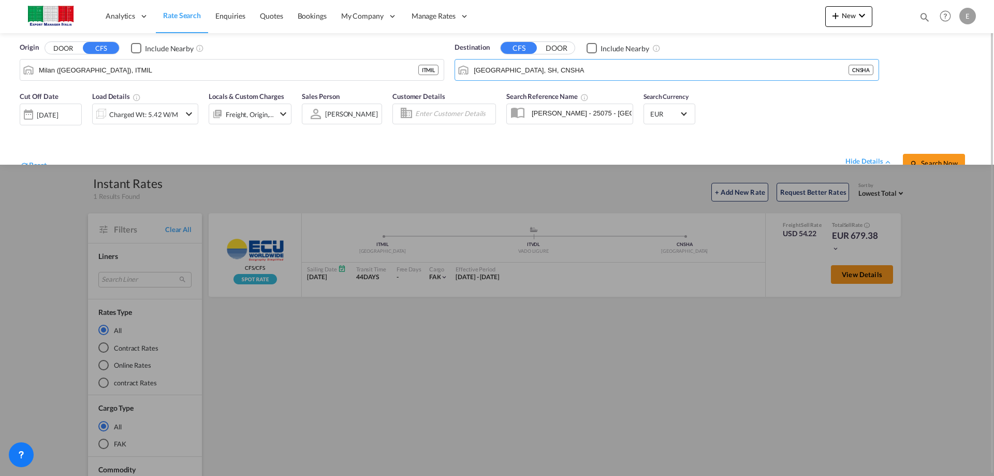
drag, startPoint x: 558, startPoint y: 70, endPoint x: 438, endPoint y: 54, distance: 121.1
click at [438, 54] on div "Origin DOOR CFS Include Nearby [GEOGRAPHIC_DATA] ([GEOGRAPHIC_DATA]), ITMIL ITM…" at bounding box center [497, 59] width 974 height 53
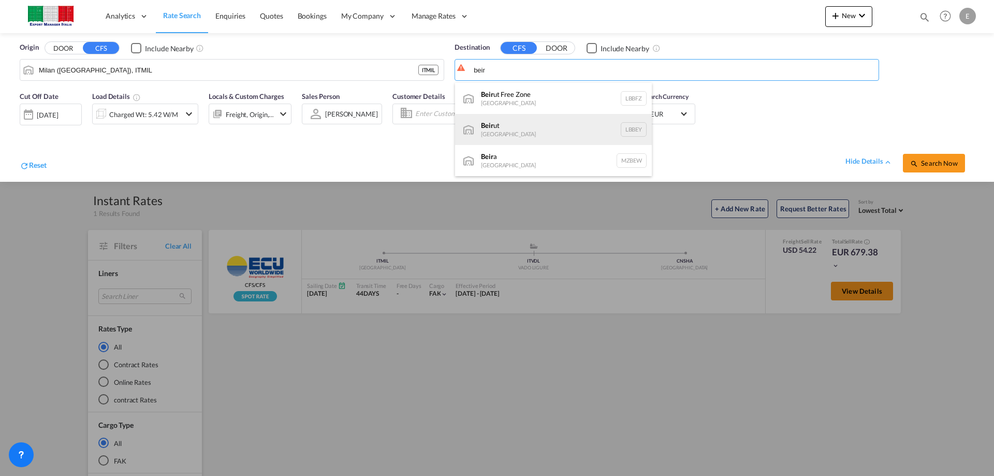
click at [508, 126] on div "Beir ut [GEOGRAPHIC_DATA] LBBEY" at bounding box center [553, 129] width 197 height 31
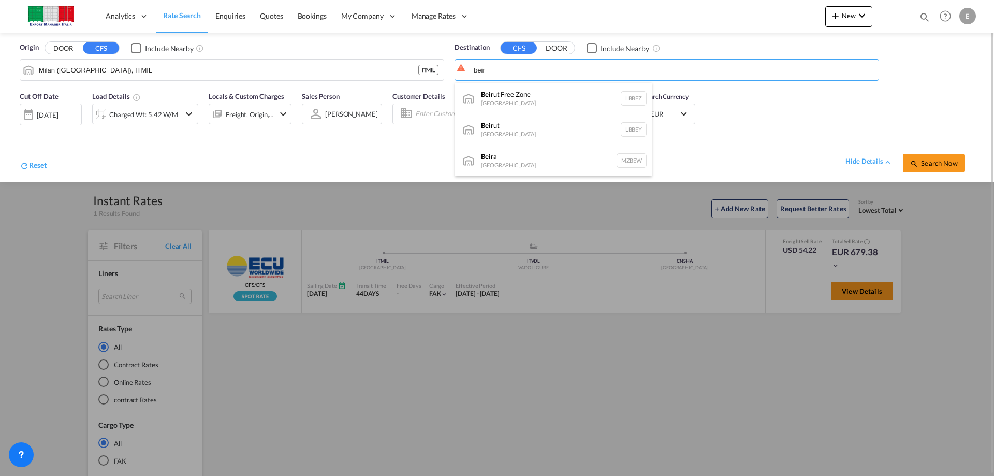
type input "[GEOGRAPHIC_DATA], LBBEY"
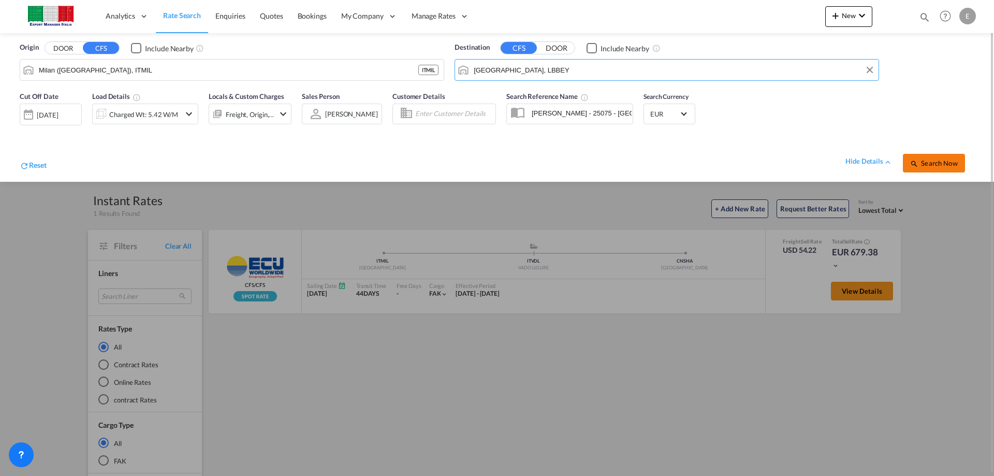
click at [925, 161] on span "Search Now" at bounding box center [933, 163] width 47 height 8
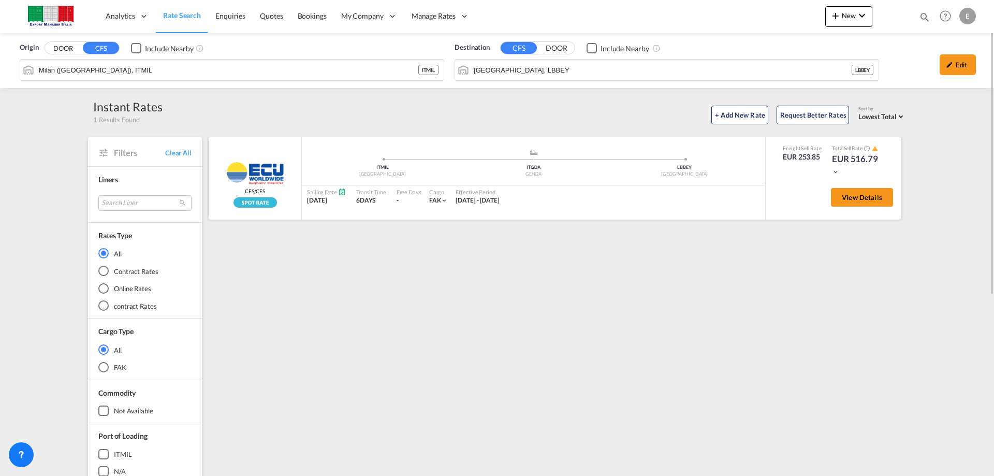
click at [839, 173] on md-icon "icon-chevron-down" at bounding box center [835, 171] width 7 height 7
